Goal: Task Accomplishment & Management: Manage account settings

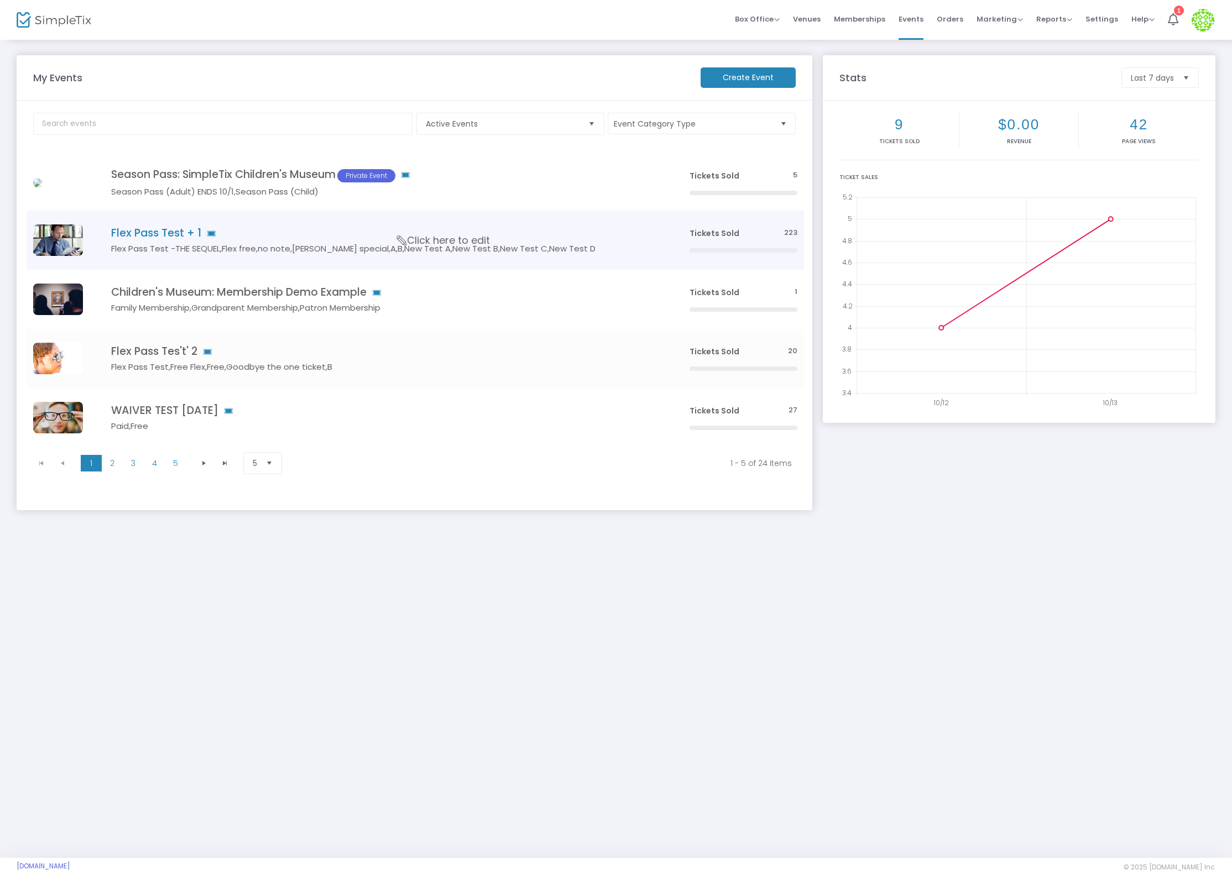
click at [154, 236] on h4 "Flex Pass Test + 1" at bounding box center [383, 233] width 545 height 13
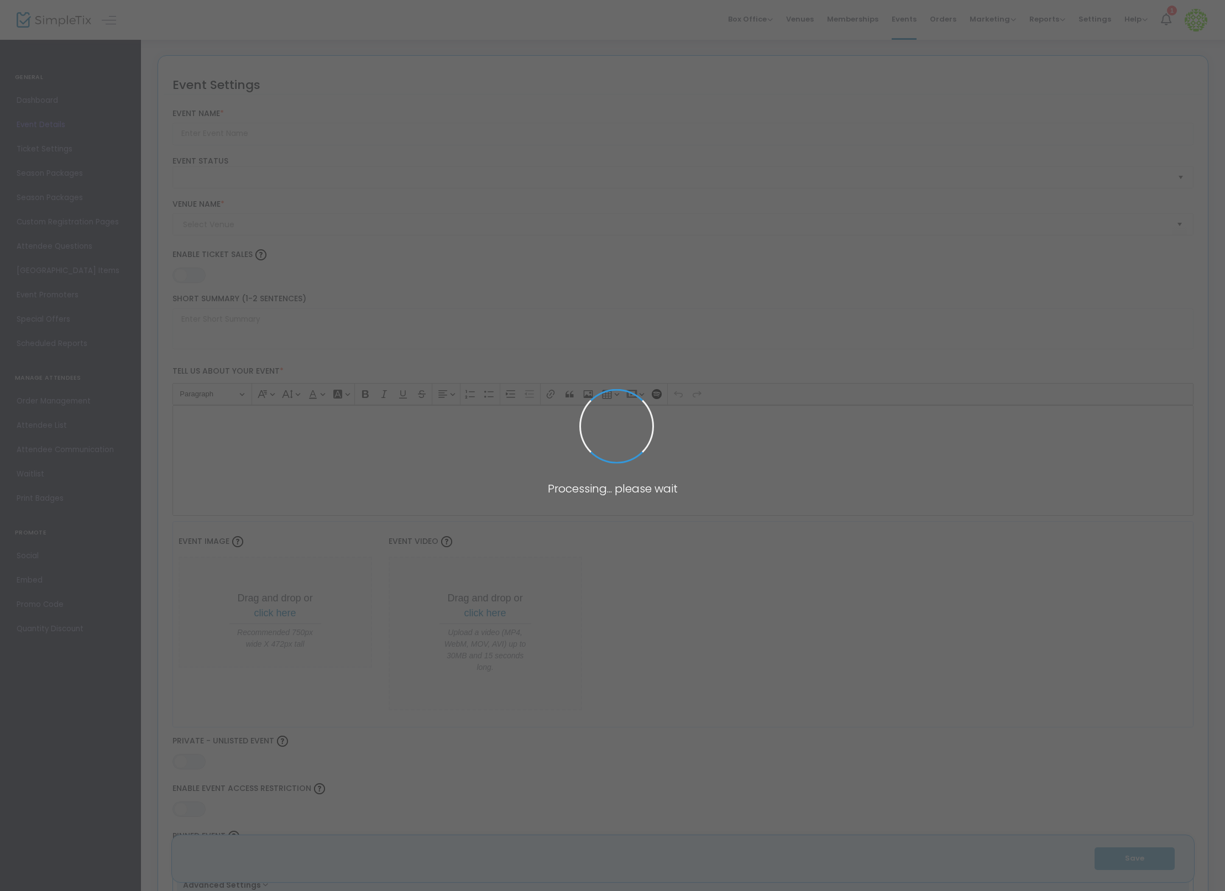
type input "Flex Pass Test + 1"
type textarea "Flex Pass Test"
type input "8.1110 %"
type input "Buy Tickets"
type code "A6VL4LLDISHTHMQXHFGFHRVZ"
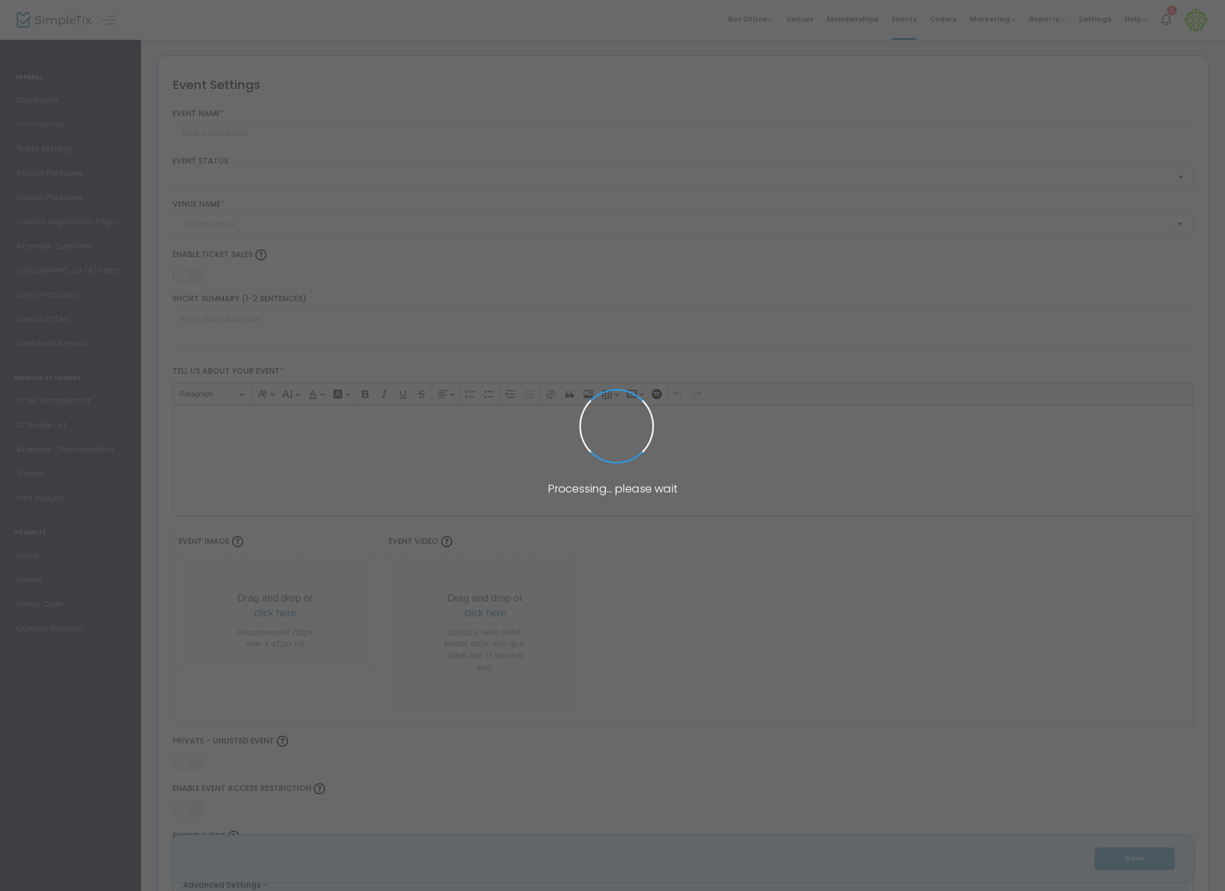
type input "WMLAMBVXMV7AGYTYLIS3ECMC"
type input "Test"
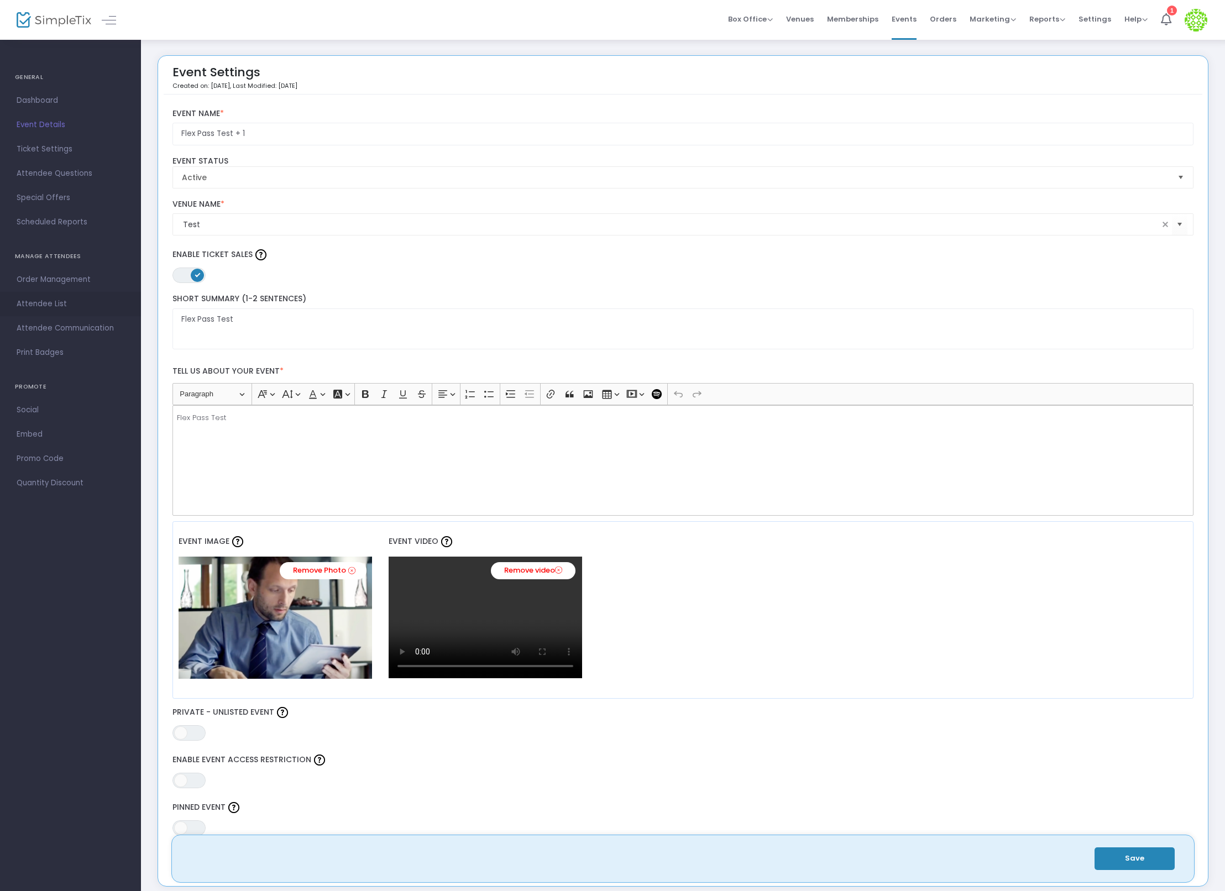
click at [41, 299] on span "Attendee List" at bounding box center [71, 304] width 108 height 14
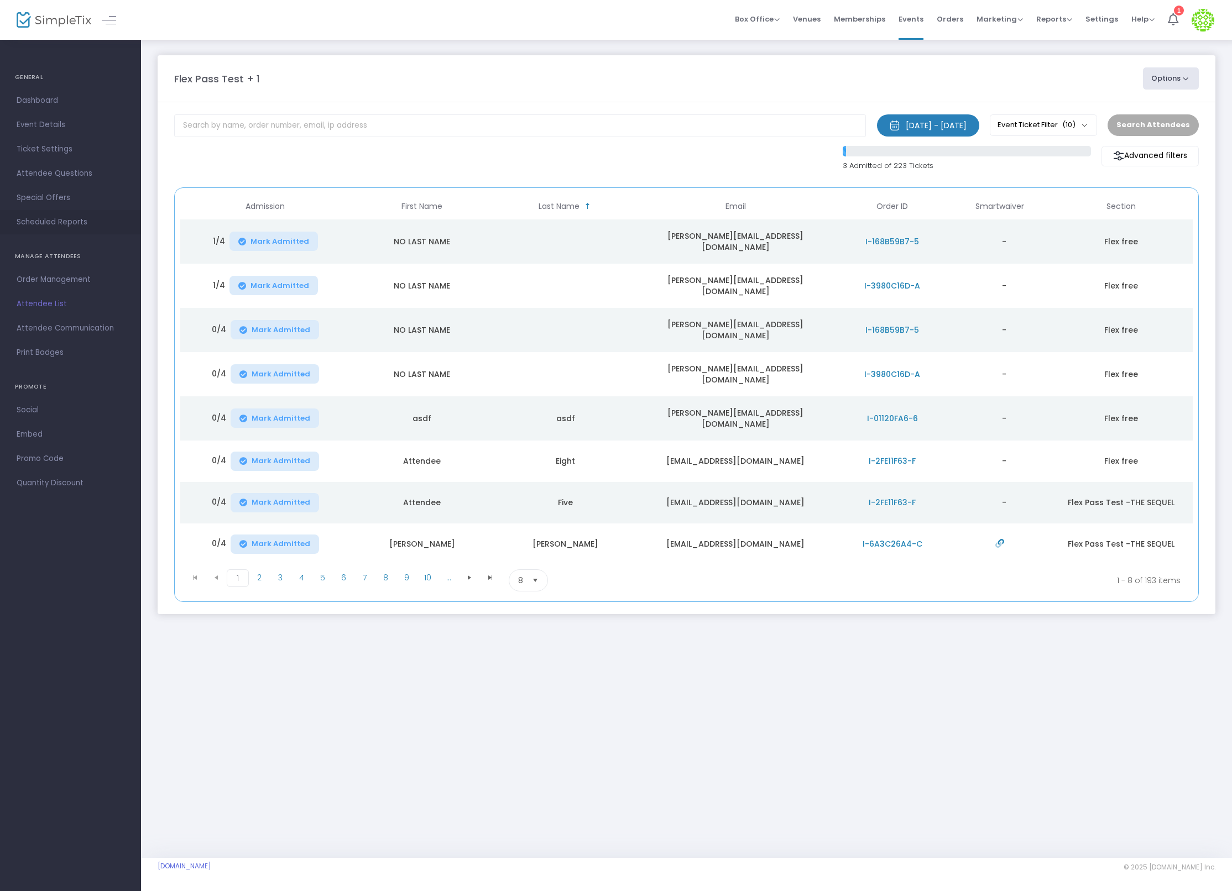
click at [93, 223] on span "Scheduled Reports" at bounding box center [71, 222] width 108 height 14
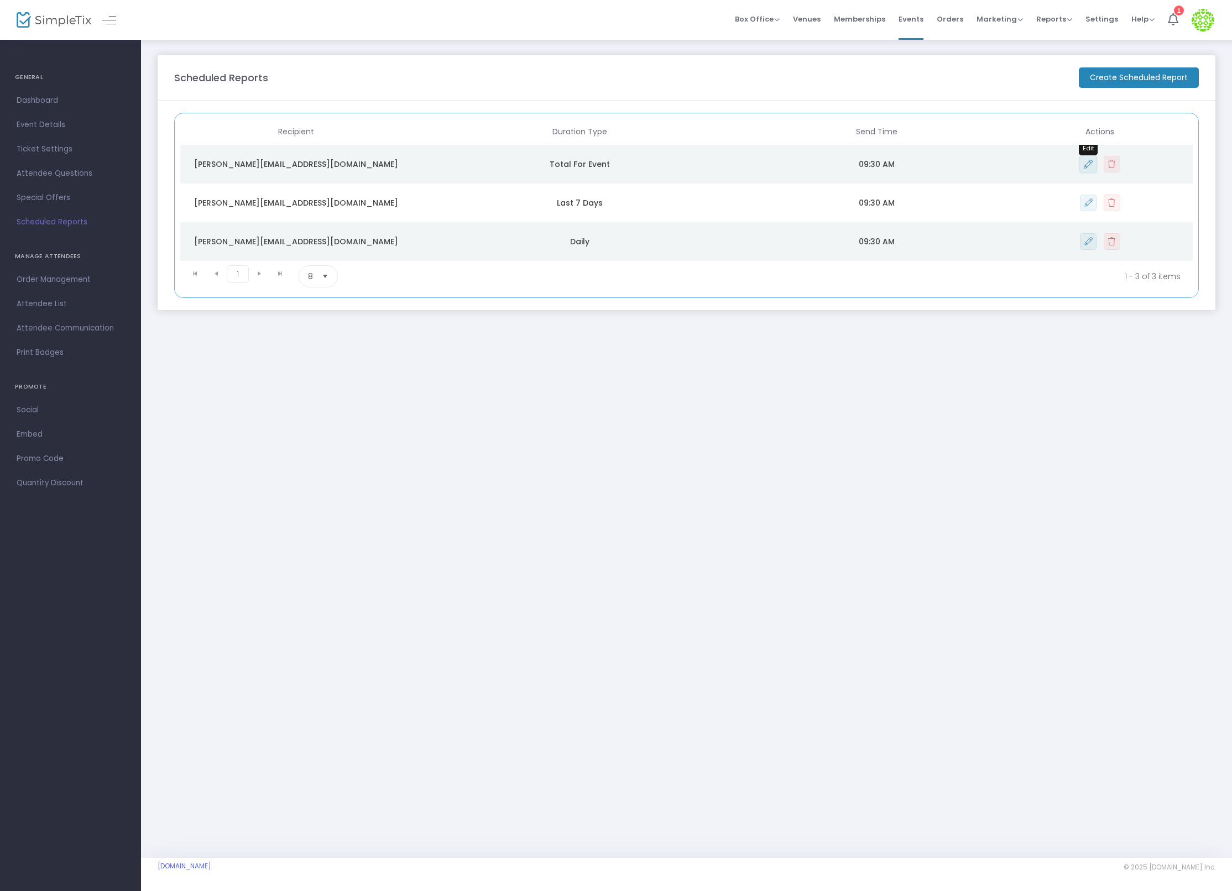
click at [1081, 160] on button "Data table" at bounding box center [1088, 164] width 18 height 18
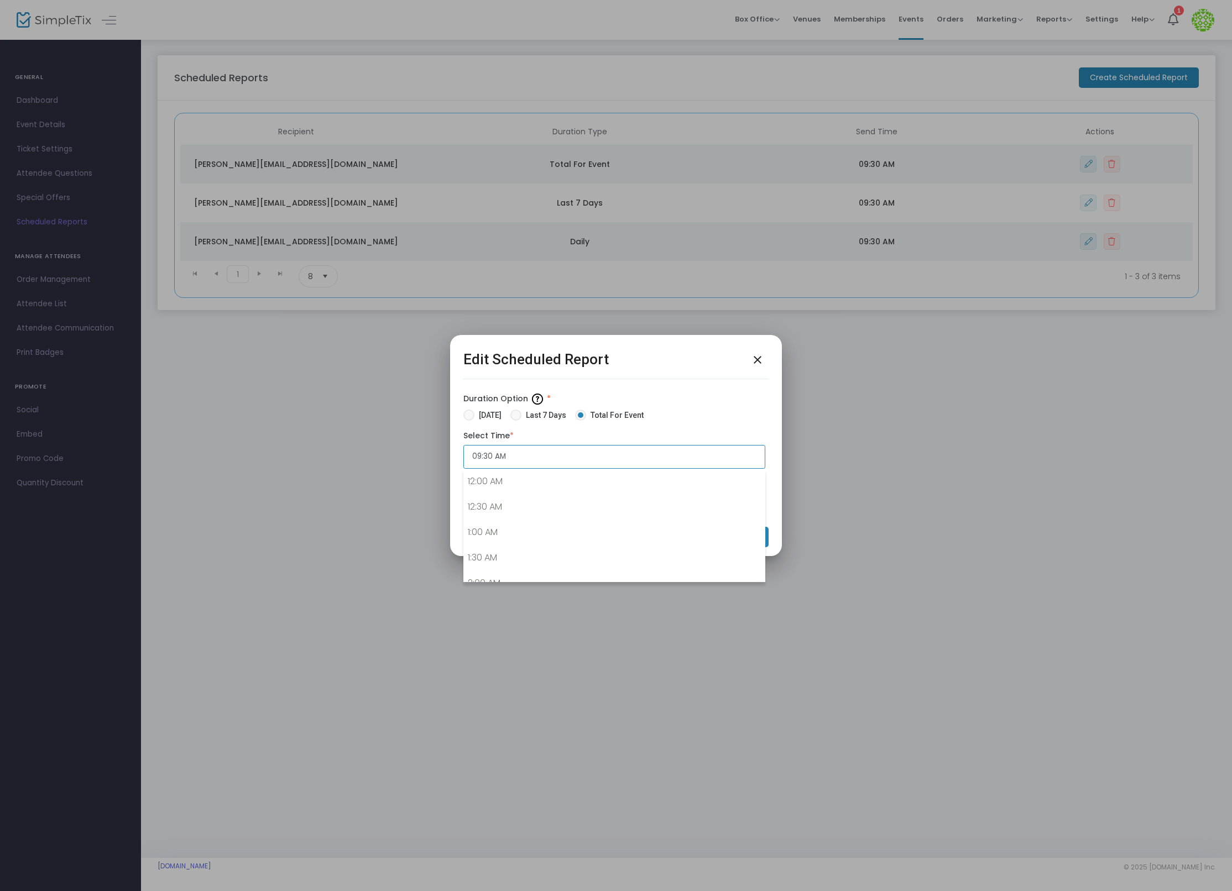
scroll to position [440, 0]
click at [556, 457] on input "09:30 AM" at bounding box center [614, 457] width 302 height 24
click at [535, 570] on link "10:30 AM" at bounding box center [614, 575] width 301 height 25
type input "10:30 AM"
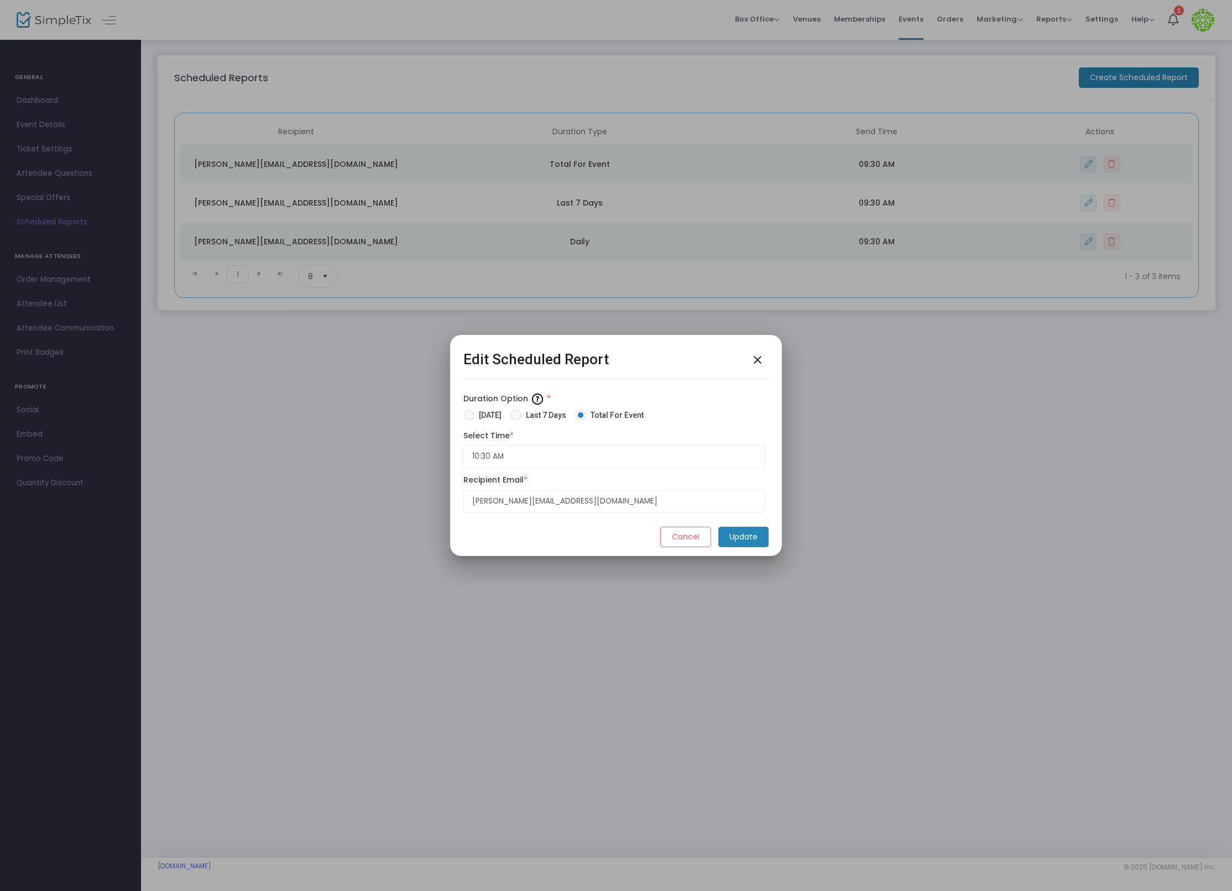
click at [756, 540] on m-button "Update" at bounding box center [743, 537] width 50 height 20
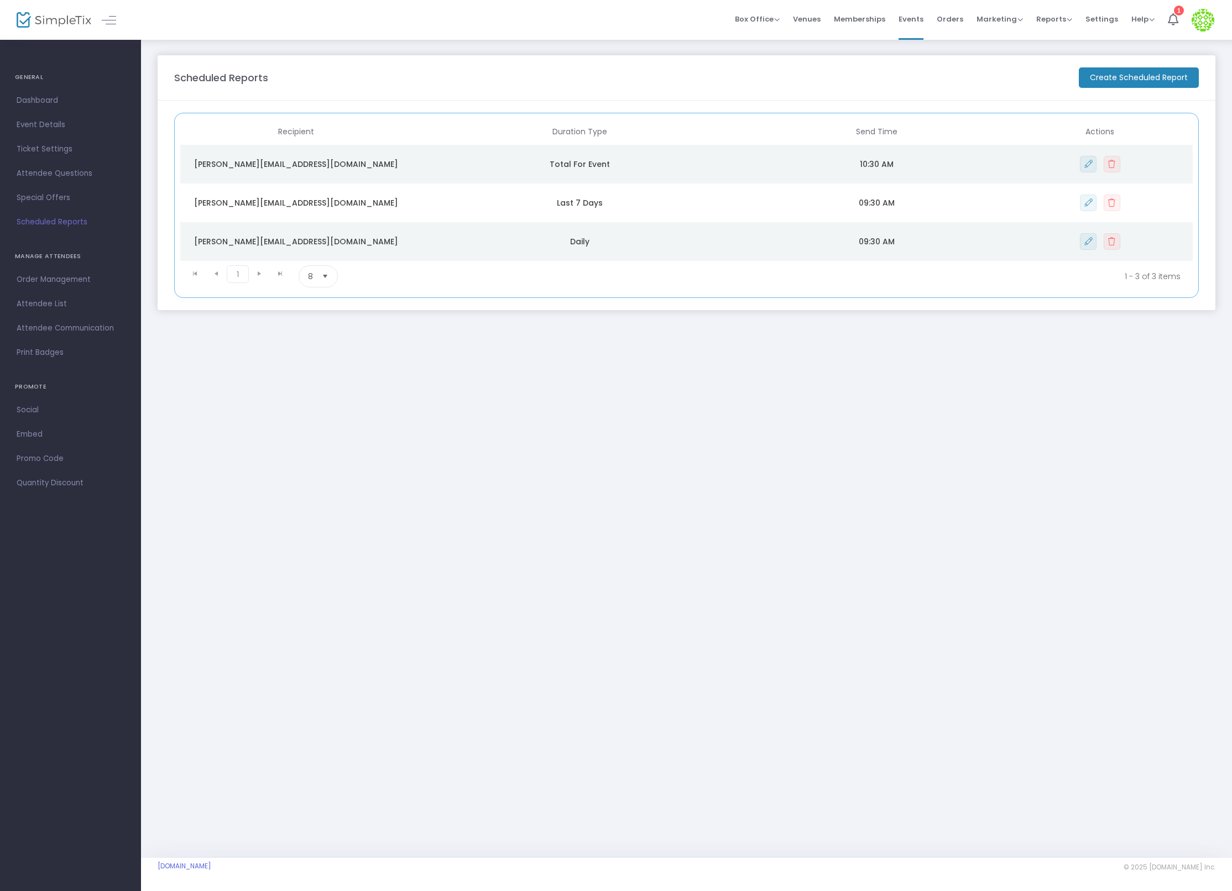
click at [1047, 460] on div "Scheduled Reports Create Scheduled Report Recipient Duration Type Send Time Act…" at bounding box center [686, 449] width 1091 height 820
